Goal: Information Seeking & Learning: Learn about a topic

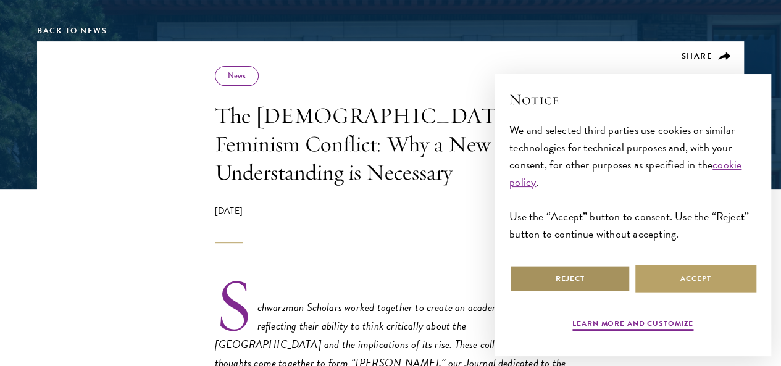
click at [594, 272] on button "Reject" at bounding box center [569, 279] width 121 height 28
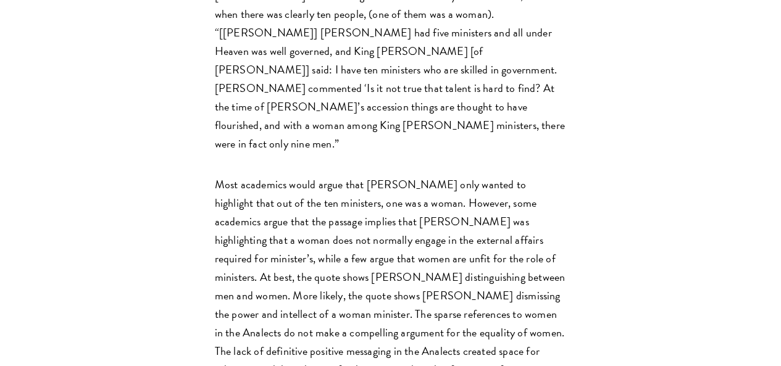
scroll to position [1811, 0]
drag, startPoint x: 238, startPoint y: 92, endPoint x: 404, endPoint y: 120, distance: 168.4
click at [404, 120] on p "In another reference, [PERSON_NAME] neglects to acknowledge a woman, therefore …" at bounding box center [391, 50] width 352 height 204
copy p "[PERSON_NAME] neglects to acknowledge a woman, therefore perpetuating social cl…"
click at [404, 120] on p "In another reference, [PERSON_NAME] neglects to acknowledge a woman, therefore …" at bounding box center [391, 50] width 352 height 204
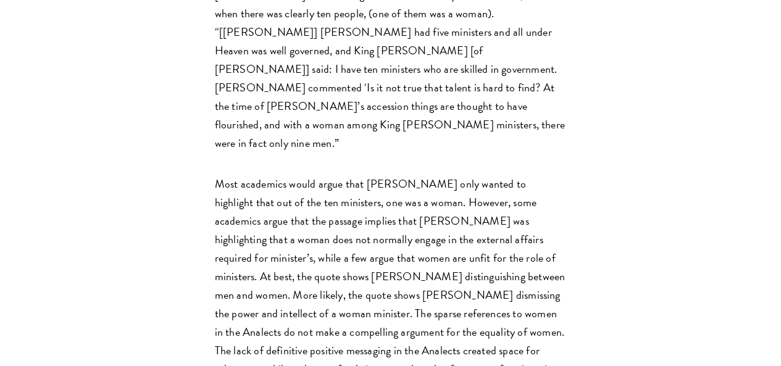
drag, startPoint x: 386, startPoint y: 121, endPoint x: 408, endPoint y: 112, distance: 24.1
click at [407, 112] on p "In another reference, [PERSON_NAME] neglects to acknowledge a woman, therefore …" at bounding box center [391, 50] width 352 height 204
click at [408, 112] on p "In another reference, [PERSON_NAME] neglects to acknowledge a woman, therefore …" at bounding box center [391, 50] width 352 height 204
drag, startPoint x: 247, startPoint y: 91, endPoint x: 358, endPoint y: 109, distance: 112.6
click at [358, 109] on p "In another reference, [PERSON_NAME] neglects to acknowledge a woman, therefore …" at bounding box center [391, 50] width 352 height 204
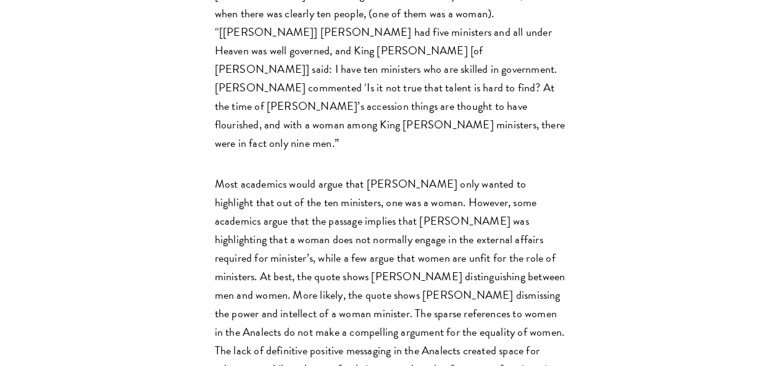
drag, startPoint x: 251, startPoint y: 91, endPoint x: 408, endPoint y: 120, distance: 159.3
click at [408, 120] on p "In another reference, [PERSON_NAME] neglects to acknowledge a woman, therefore …" at bounding box center [391, 50] width 352 height 204
copy p "[PERSON_NAME] neglects to acknowledge a woman, therefore perpetuating social cl…"
